Goal: Complete application form: Complete application form

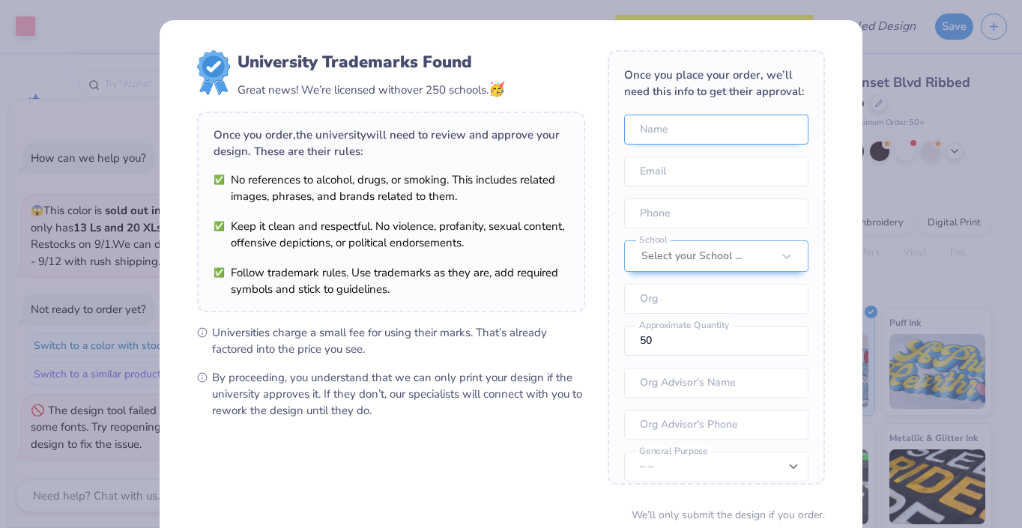
click at [731, 133] on input "text" at bounding box center [716, 130] width 184 height 30
type input "K"
type input "Katelyn"
click at [806, 187] on div "Once you place your order, we’ll need this info to get their approval: [PERSON_…" at bounding box center [715, 267] width 217 height 434
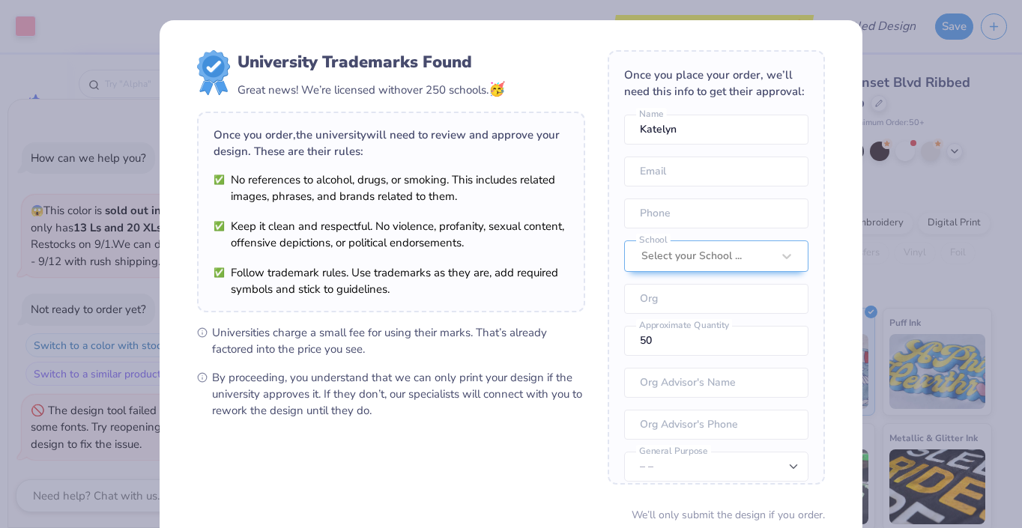
click at [819, 209] on div "Once you place your order, we’ll need this info to get their approval: [PERSON_…" at bounding box center [715, 267] width 217 height 434
click at [797, 185] on input "email" at bounding box center [716, 172] width 184 height 30
click at [850, 208] on div "University Trademarks Found Great news! We’re licensed with over 250 schools. 🥳…" at bounding box center [511, 325] width 703 height 611
click at [709, 315] on div "Once you place your order, we’ll need this info to get their approval: [PERSON_…" at bounding box center [715, 267] width 217 height 434
click at [790, 181] on input "email" at bounding box center [716, 172] width 184 height 30
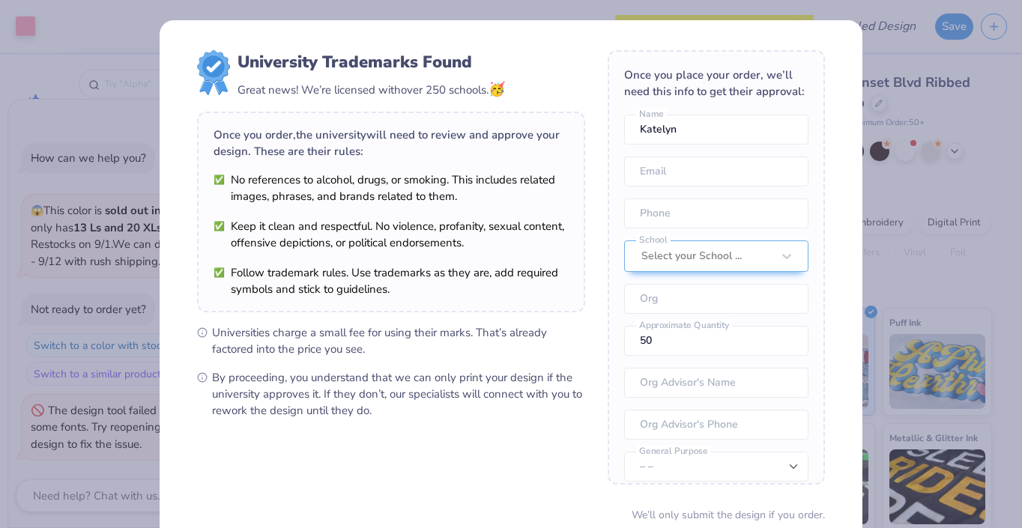
click at [605, 204] on form "University Trademarks Found Great news! We’re licensed with over 250 schools. 🥳…" at bounding box center [511, 325] width 628 height 551
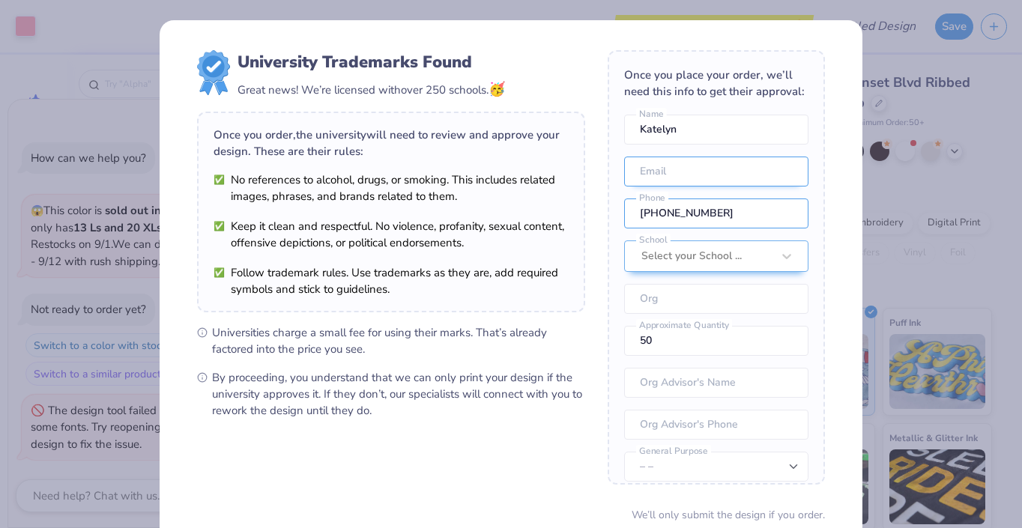
type input "[PHONE_NUMBER]"
click at [746, 178] on input "email" at bounding box center [716, 172] width 184 height 30
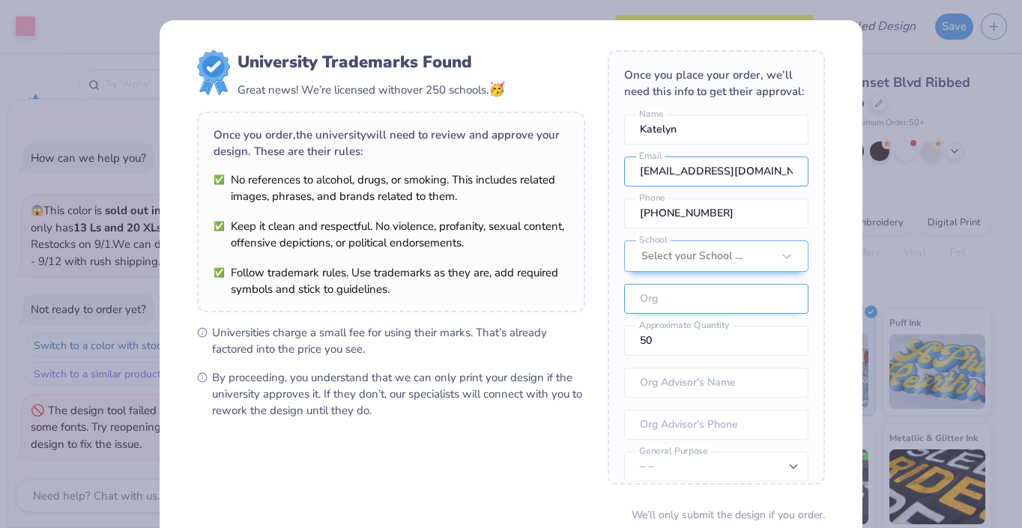
type input "[EMAIL_ADDRESS][DOMAIN_NAME]"
type input "Terpsichore D"
type textarea "x"
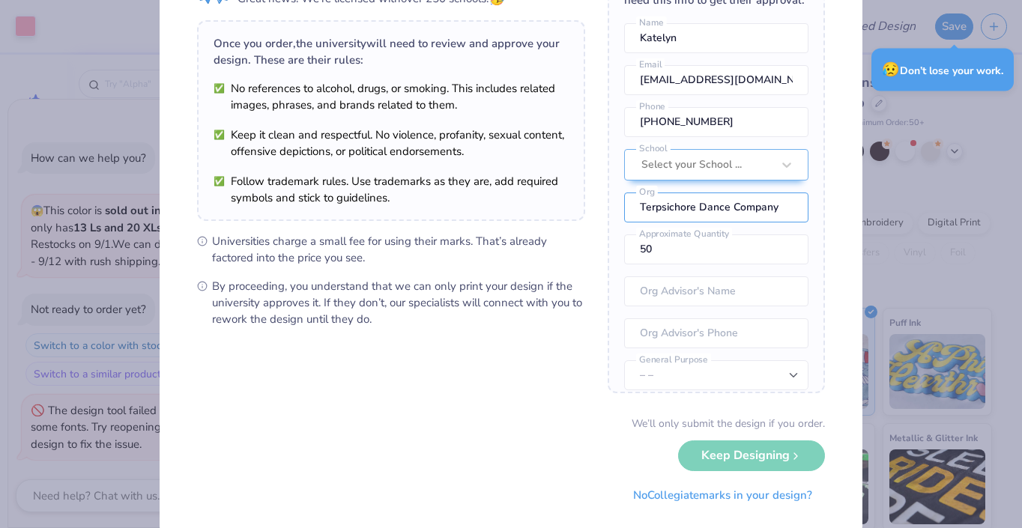
scroll to position [99, 0]
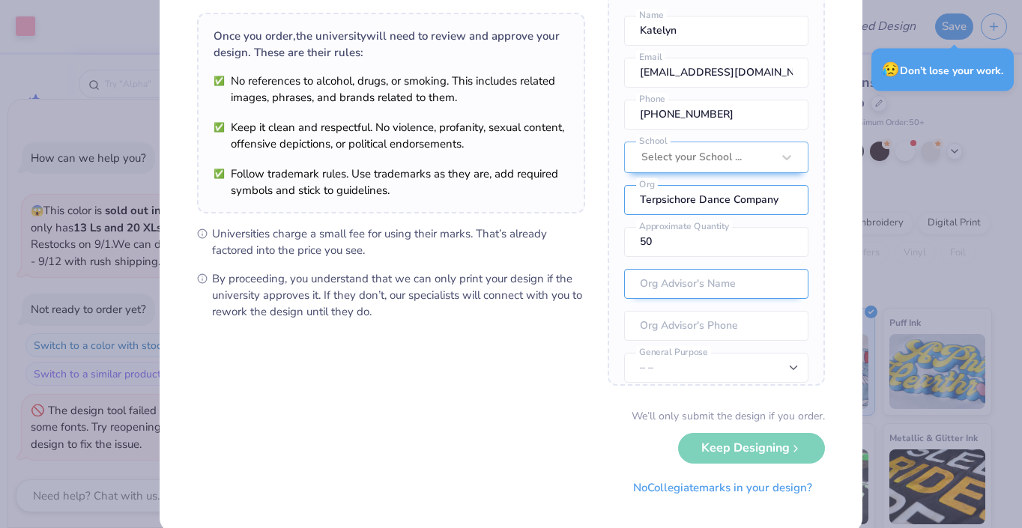
type input "Terpsichore Dance Company"
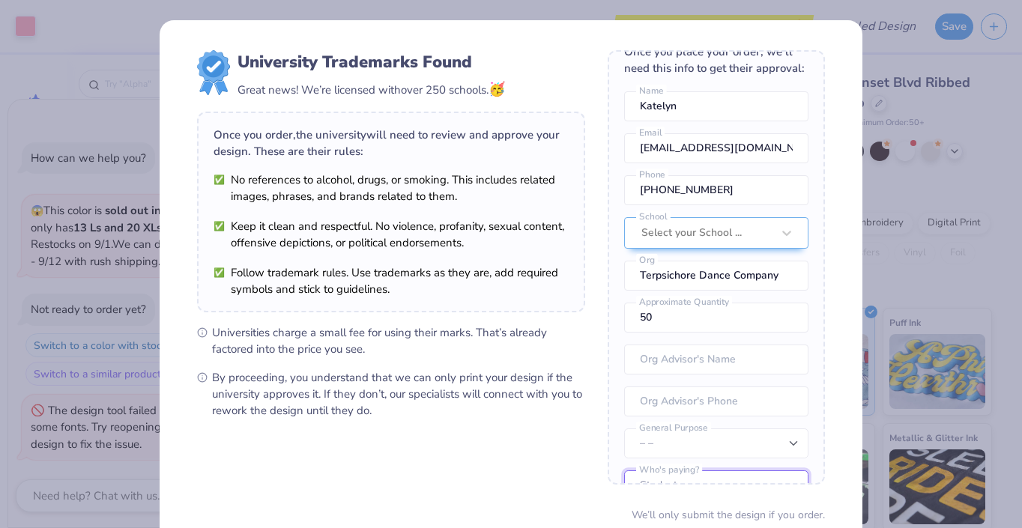
scroll to position [0, 0]
click at [512, 201] on li "No references to alcohol, drugs, or smoking. This includes related images, phra…" at bounding box center [390, 188] width 355 height 33
type textarea "x"
